Goal: Browse casually

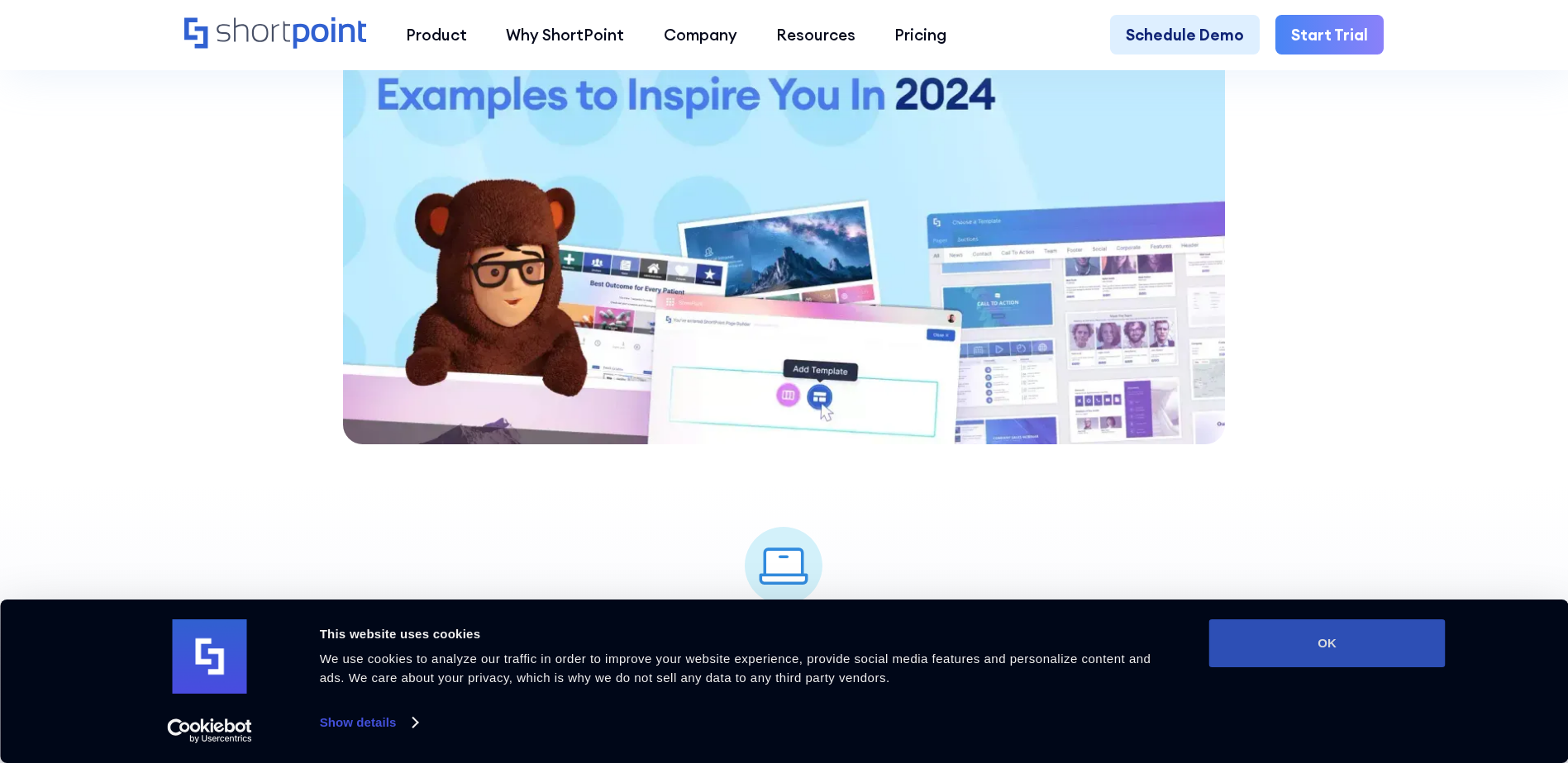
click at [1303, 647] on button "OK" at bounding box center [1327, 643] width 237 height 48
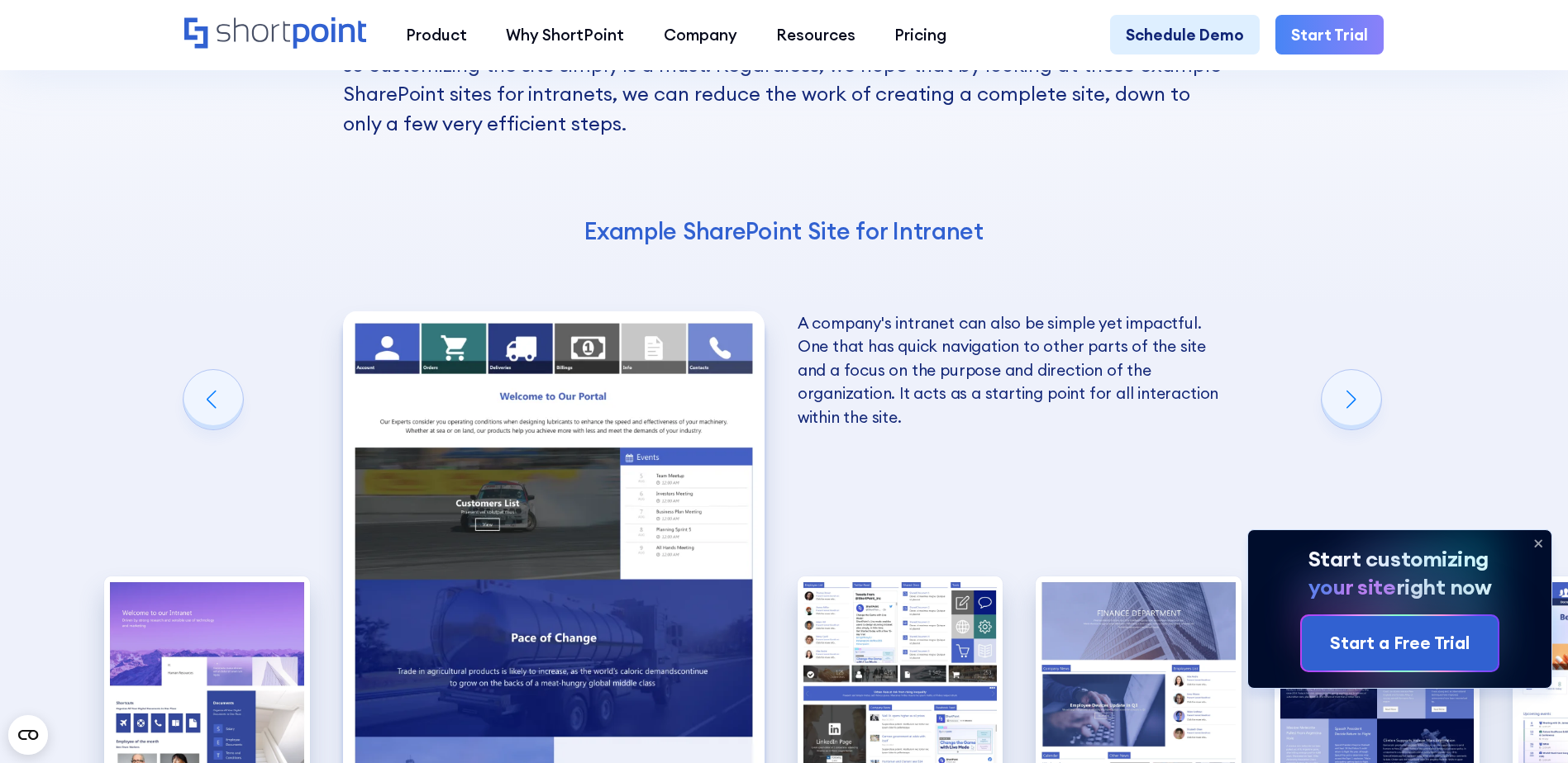
scroll to position [2809, 0]
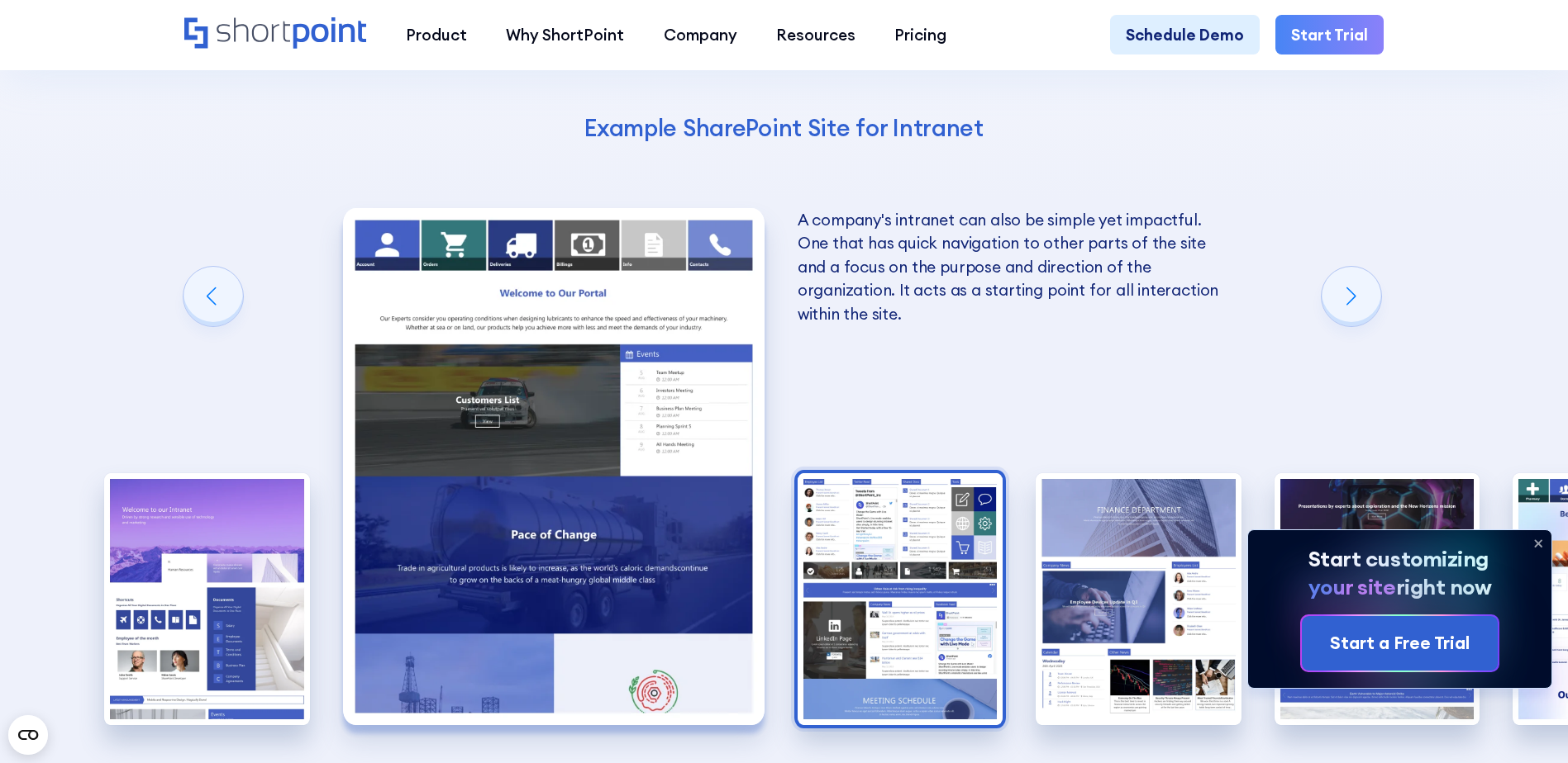
click at [917, 491] on img "3 / 10" at bounding box center [900, 599] width 206 height 252
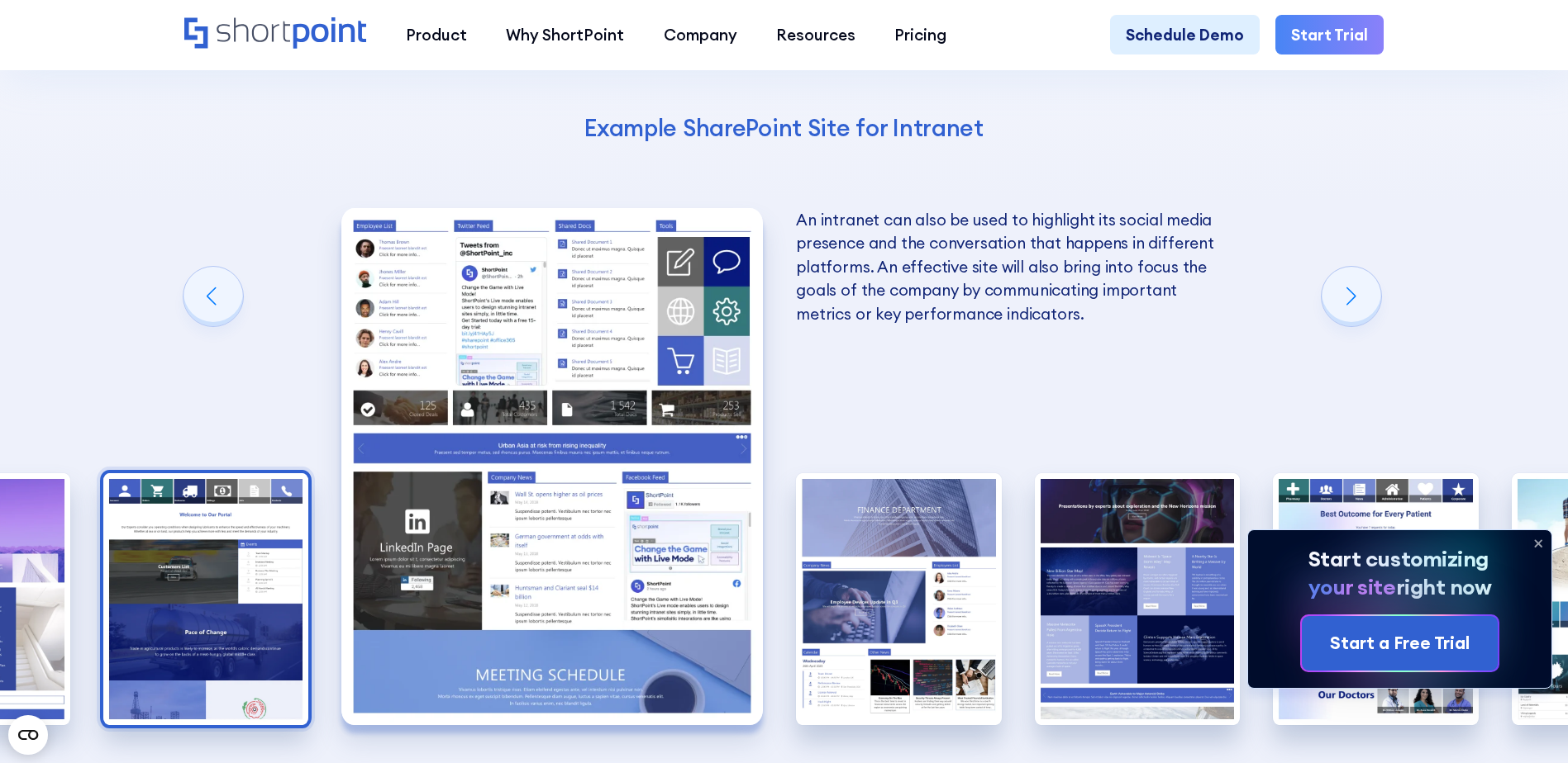
click at [262, 539] on img "2 / 10" at bounding box center [206, 599] width 206 height 252
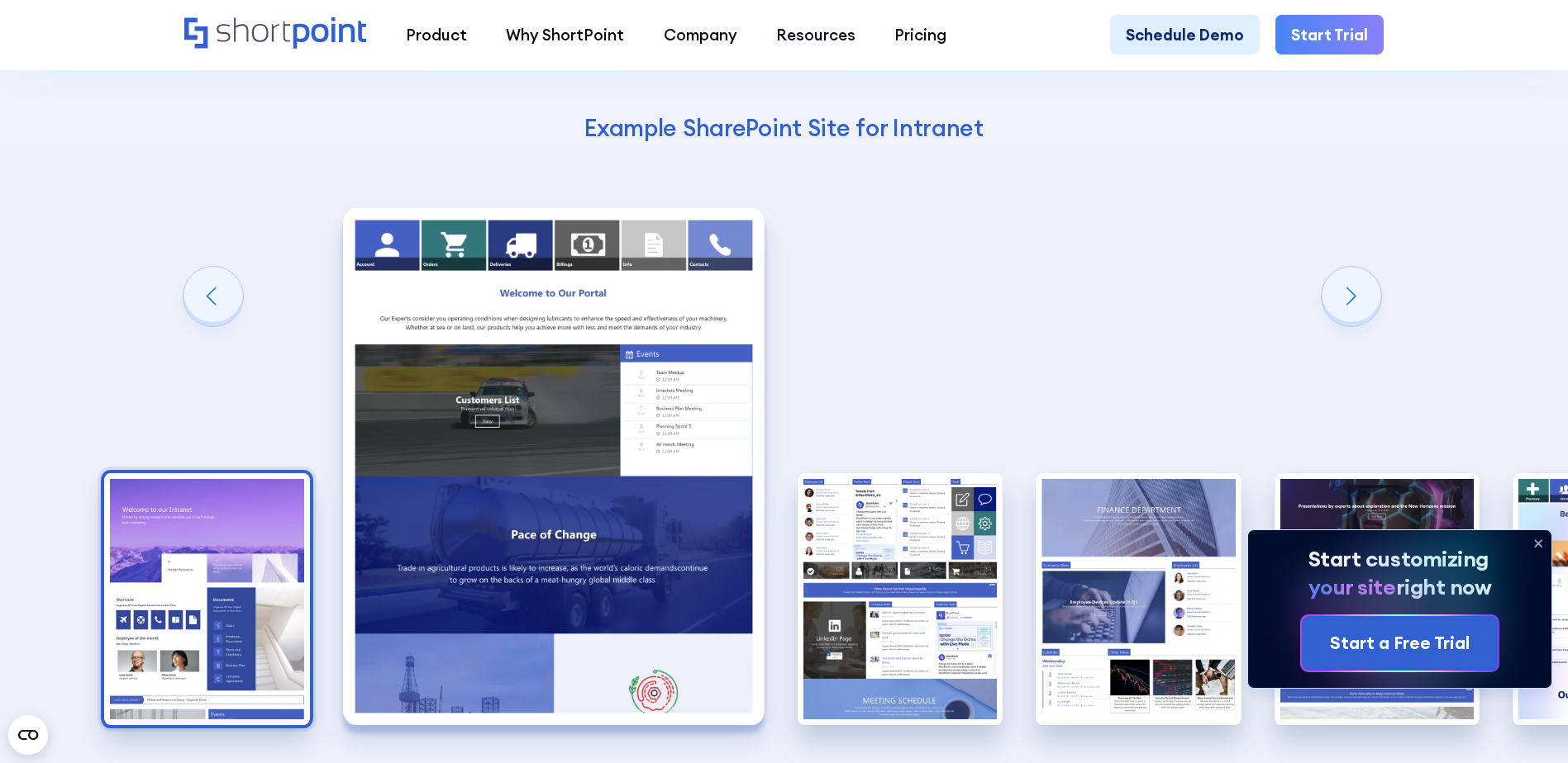
click at [132, 526] on img "1 / 10" at bounding box center [207, 599] width 206 height 252
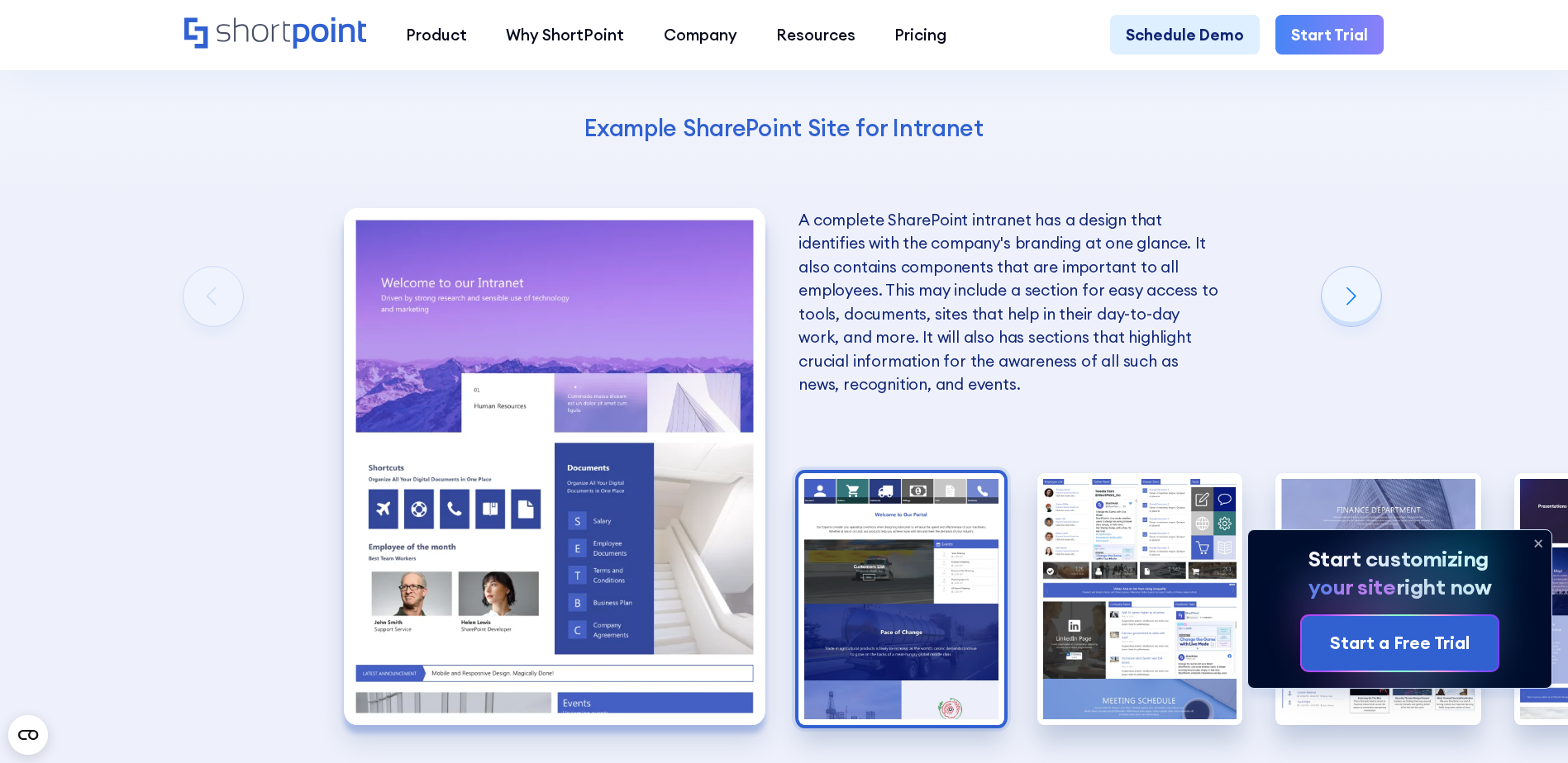
click at [854, 473] on img "2 / 10" at bounding box center [901, 599] width 206 height 252
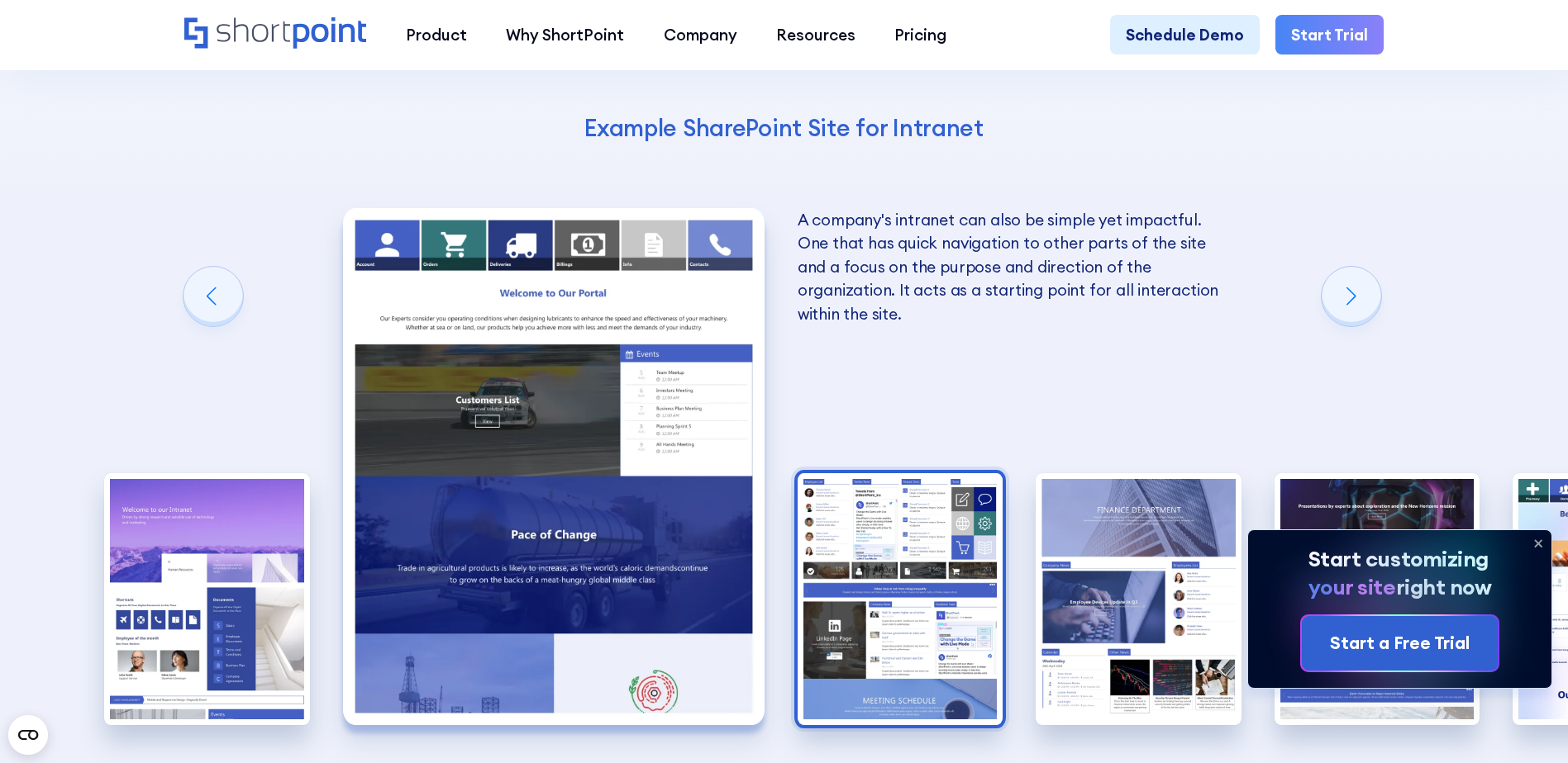
click at [864, 473] on img "3 / 10" at bounding box center [900, 599] width 206 height 252
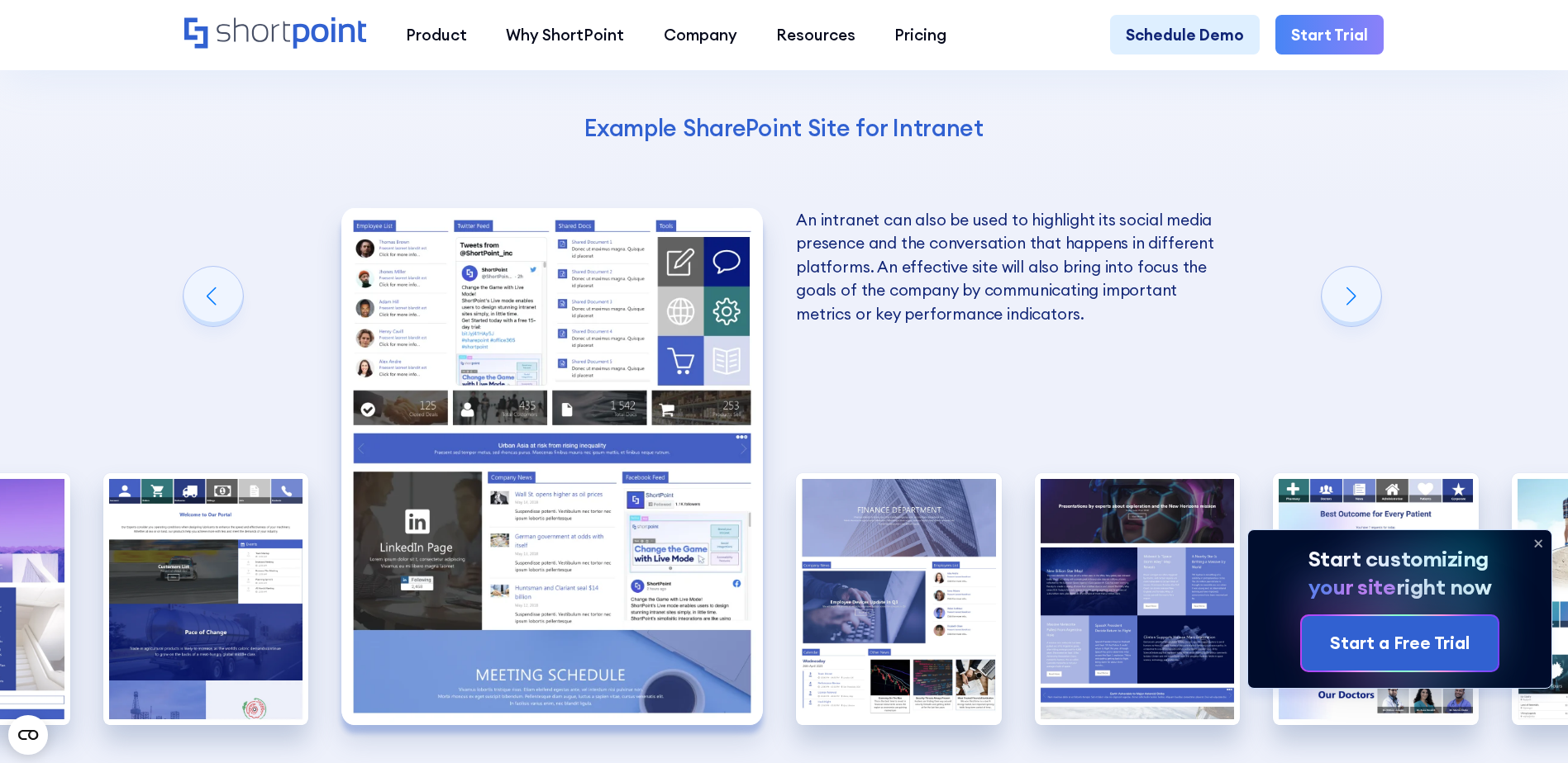
click at [864, 473] on img "4 / 10" at bounding box center [898, 599] width 206 height 252
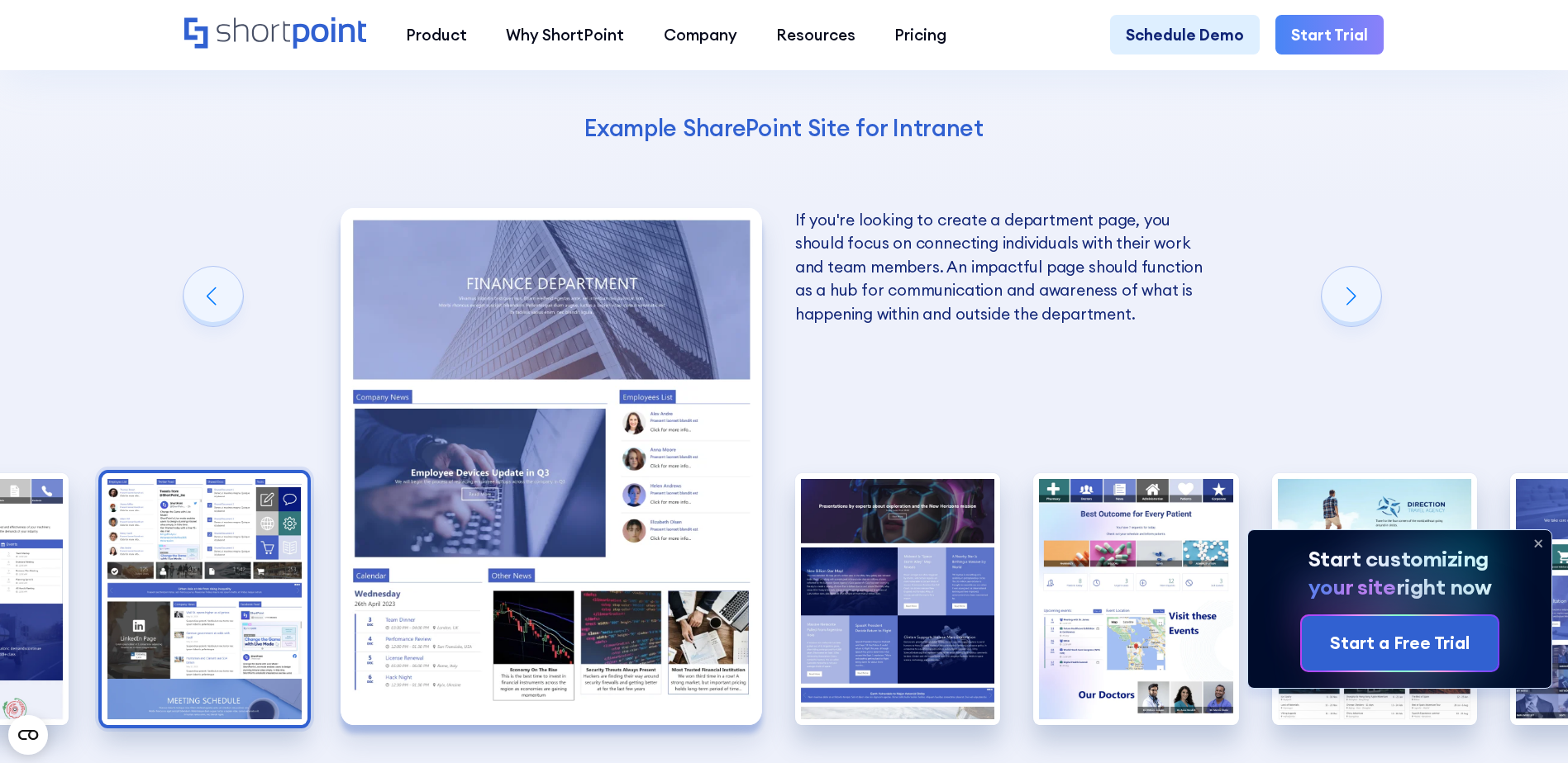
click at [864, 473] on img "5 / 10" at bounding box center [898, 599] width 206 height 252
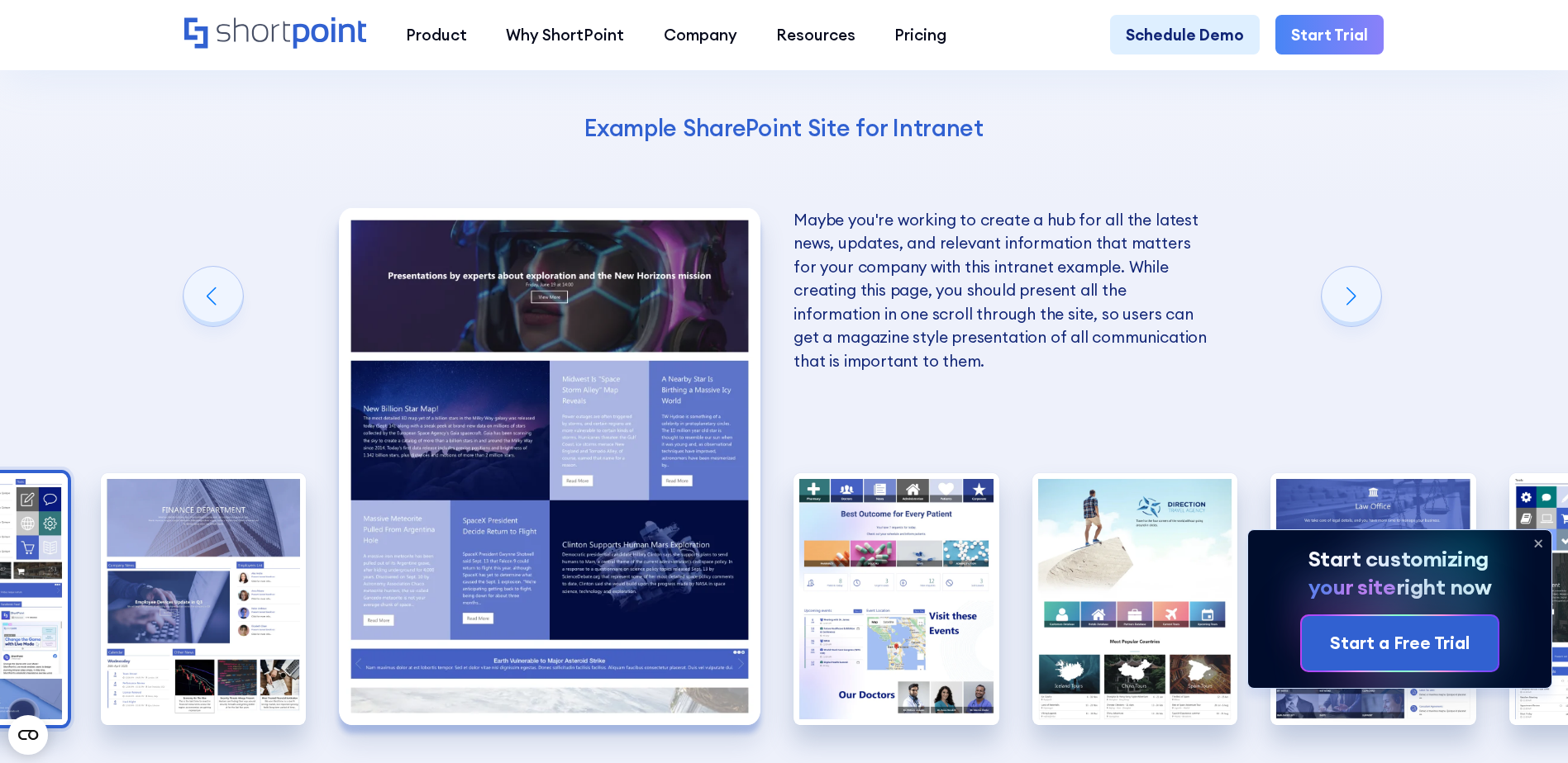
click at [864, 473] on img "6 / 10" at bounding box center [896, 599] width 206 height 252
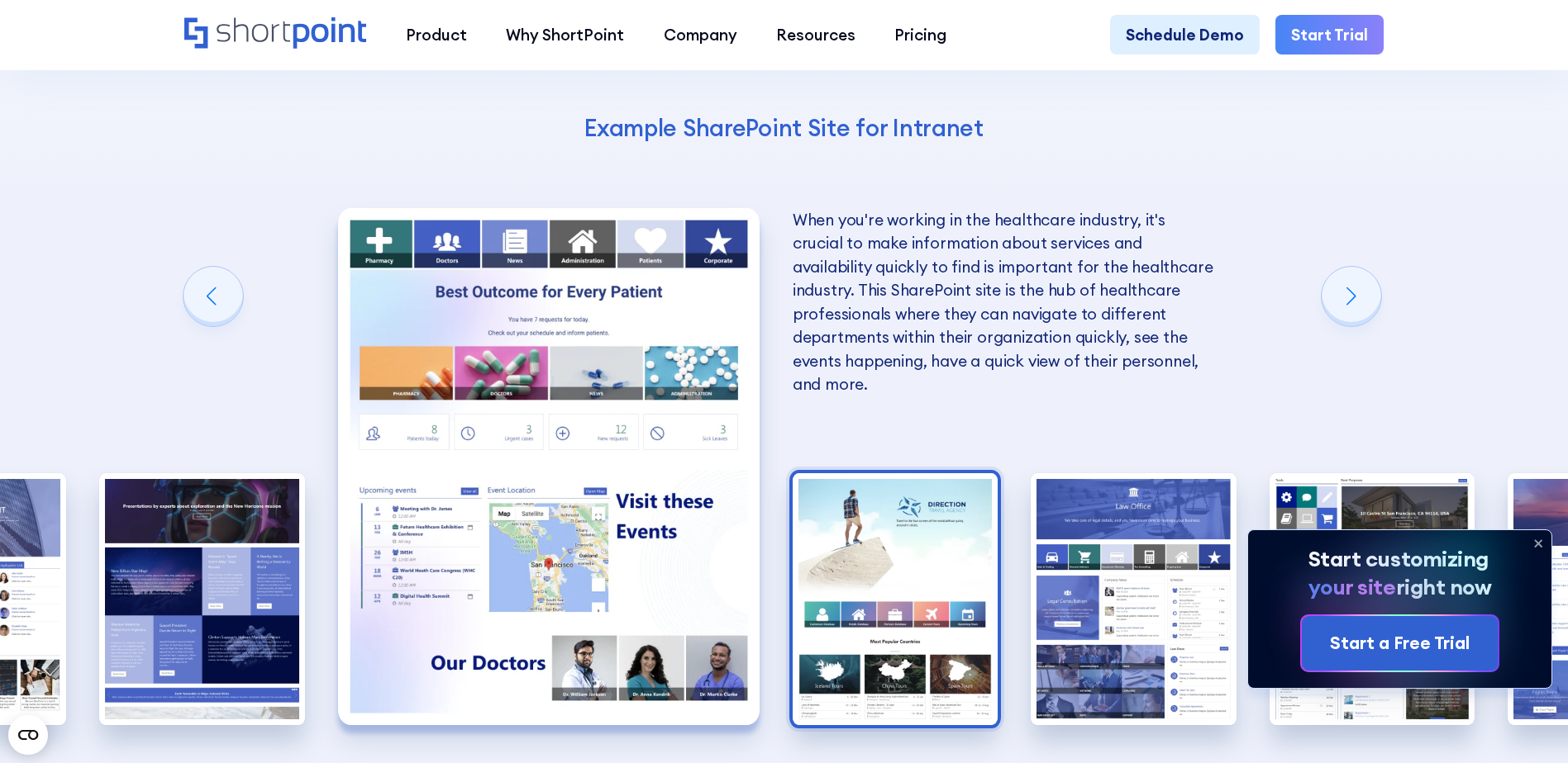
click at [974, 476] on img "7 / 10" at bounding box center [895, 599] width 206 height 252
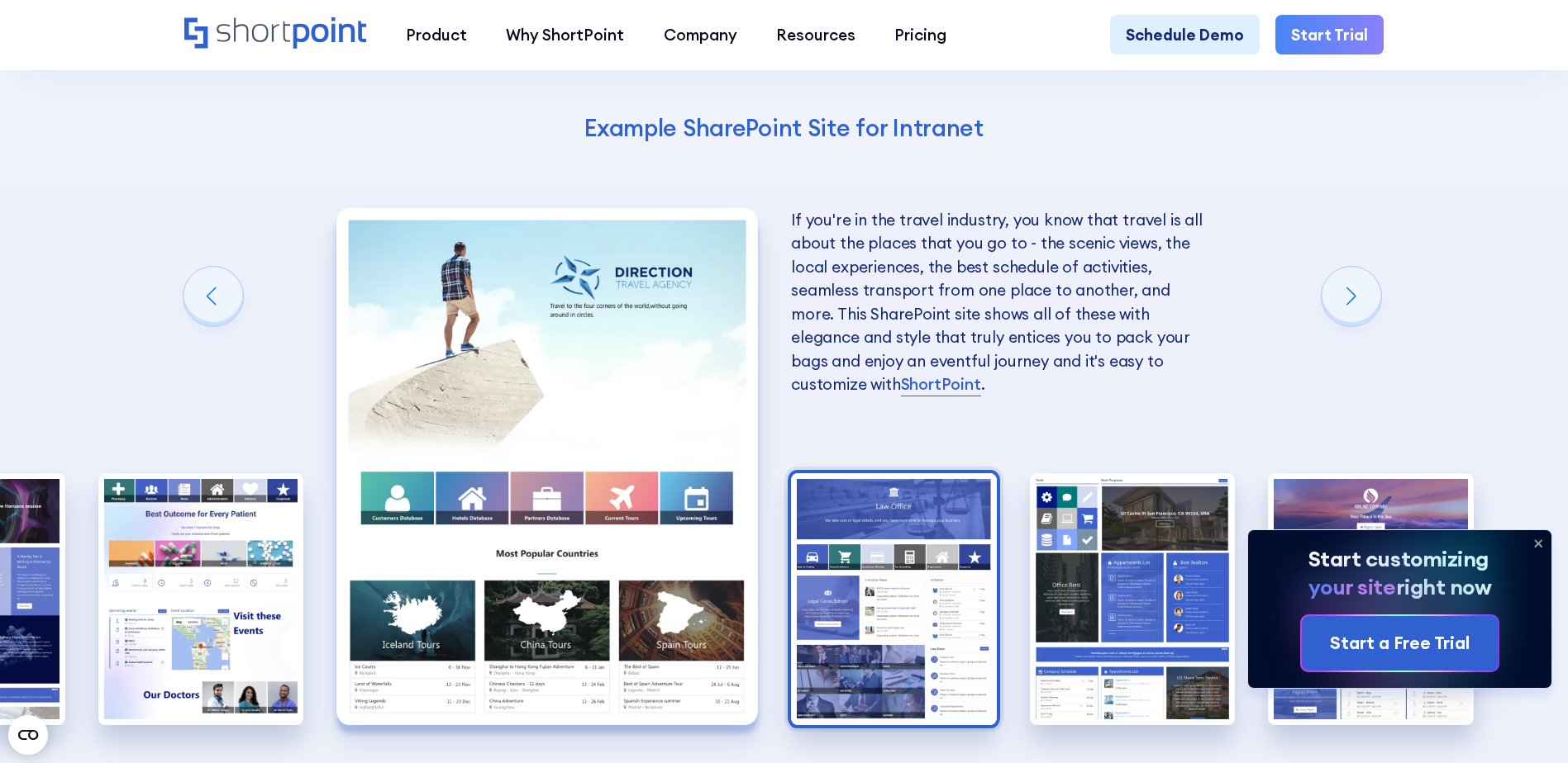
click at [874, 501] on img "8 / 10" at bounding box center [893, 599] width 206 height 252
